Goal: Check status: Check status

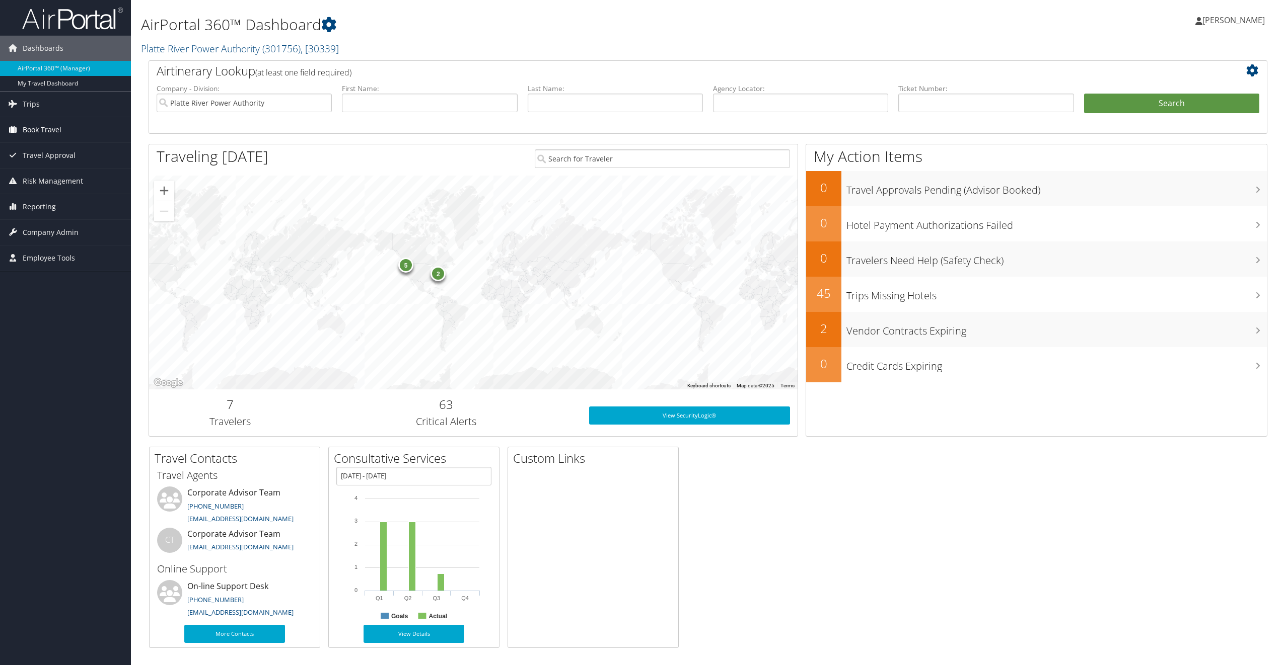
click at [35, 128] on span "Book Travel" at bounding box center [42, 129] width 39 height 25
click at [47, 179] on link "Book/Manage Online Trips" at bounding box center [65, 180] width 131 height 15
click at [44, 81] on link "My Travel Dashboard" at bounding box center [65, 83] width 131 height 15
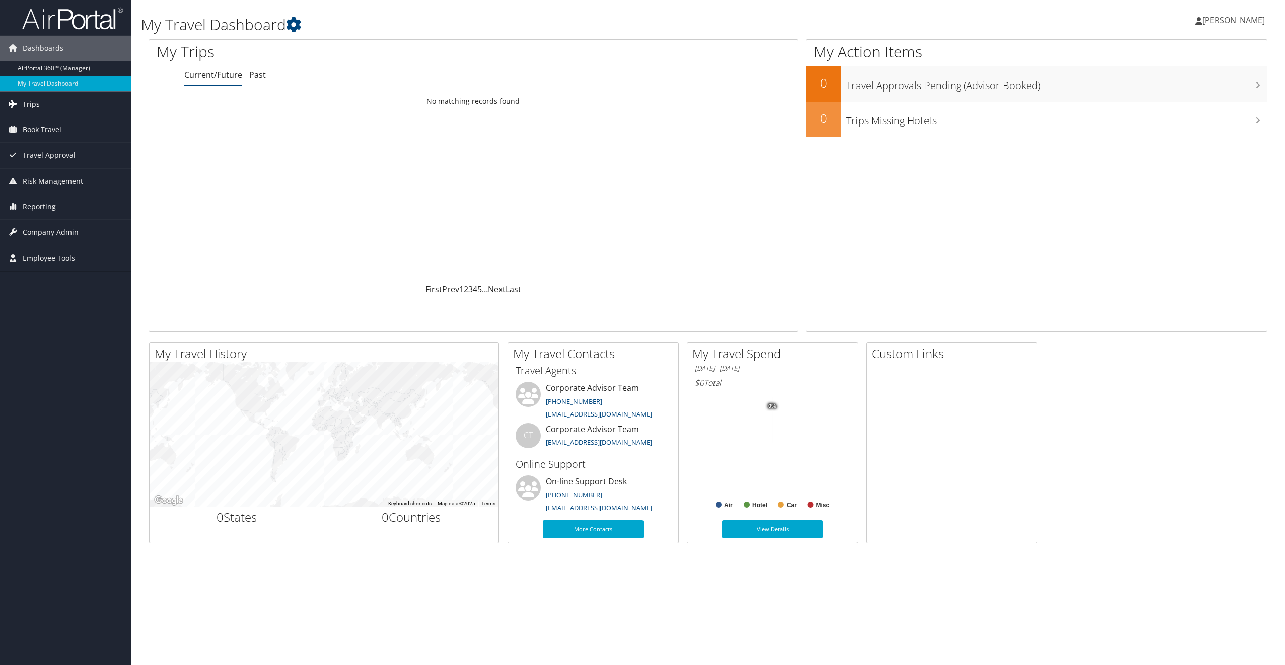
click at [50, 106] on link "Trips" at bounding box center [65, 104] width 131 height 25
click at [63, 137] on link "Current/Future Trips" at bounding box center [65, 139] width 131 height 15
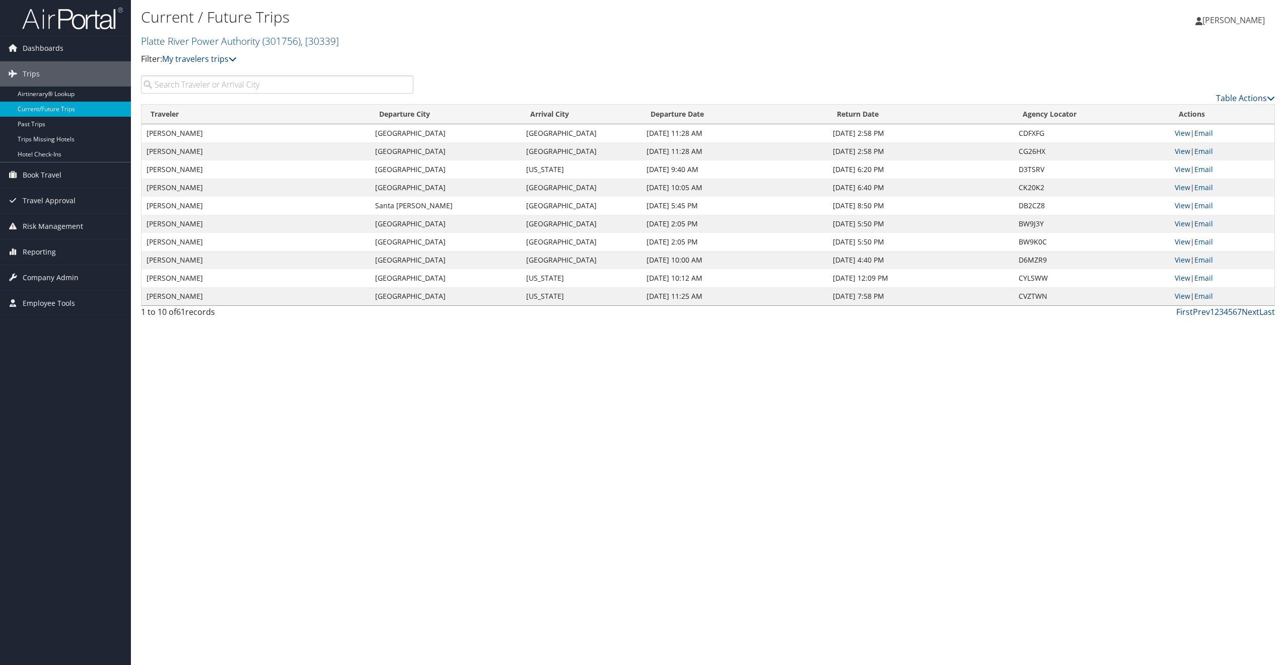
click at [231, 83] on input "search" at bounding box center [277, 85] width 272 height 18
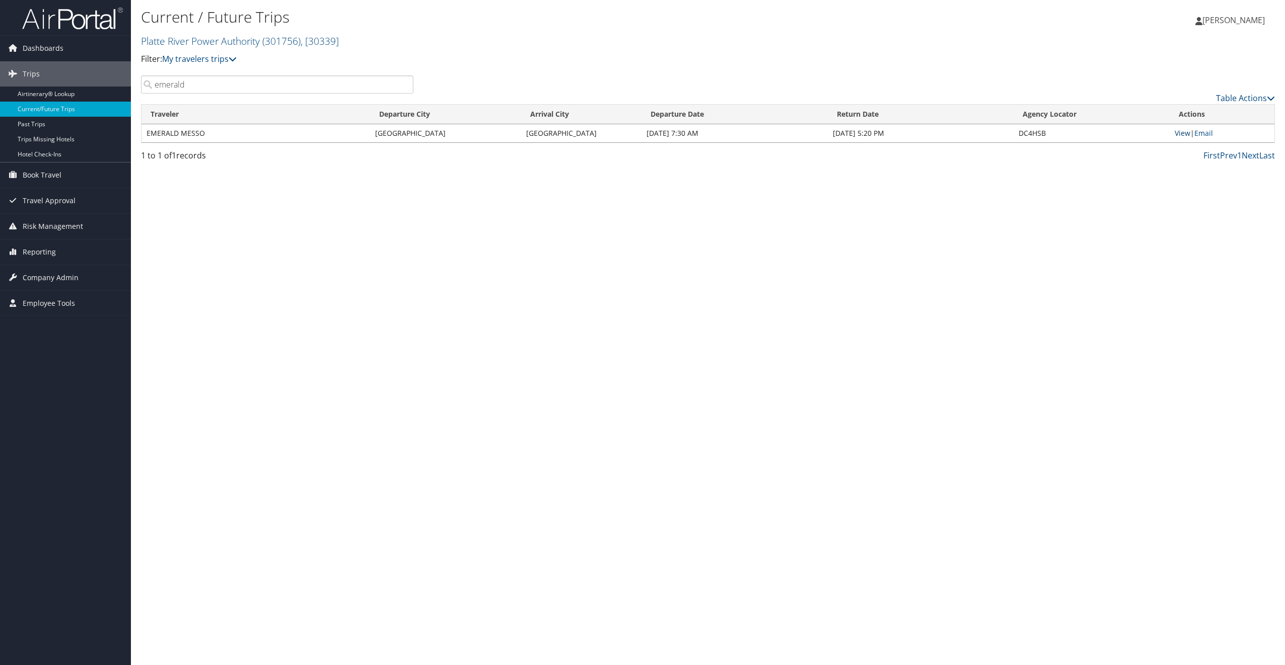
type input "emerald"
click at [1185, 135] on link "View" at bounding box center [1182, 133] width 16 height 10
click at [40, 174] on span "Book Travel" at bounding box center [42, 175] width 39 height 25
click at [50, 221] on link "Book/Manage Online Trips" at bounding box center [65, 225] width 131 height 15
